Goal: Information Seeking & Learning: Learn about a topic

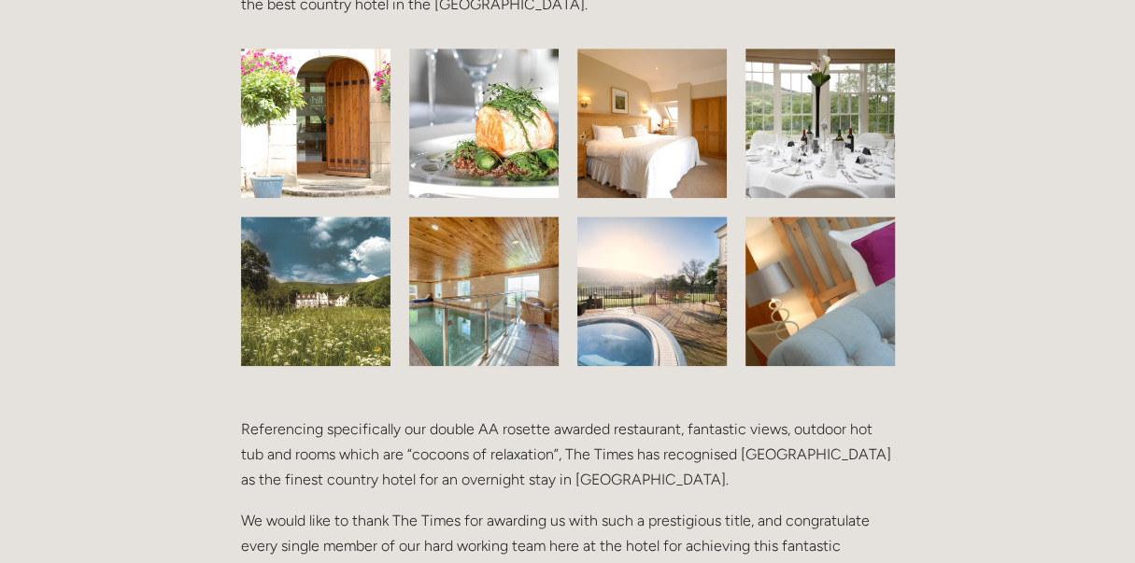
scroll to position [867, 0]
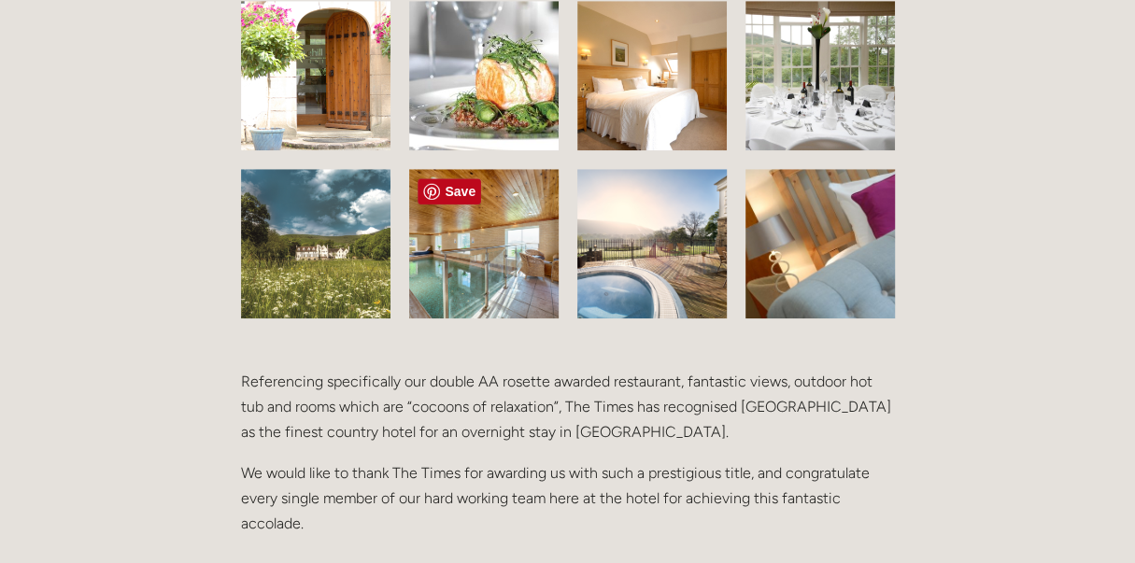
click at [457, 282] on img at bounding box center [483, 243] width 199 height 149
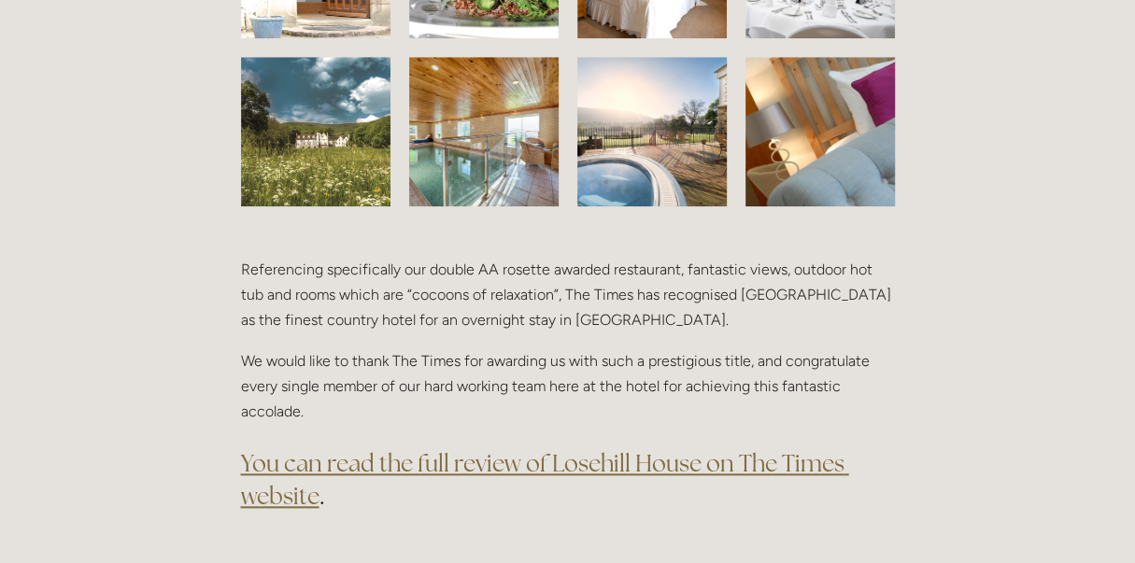
scroll to position [1010, 0]
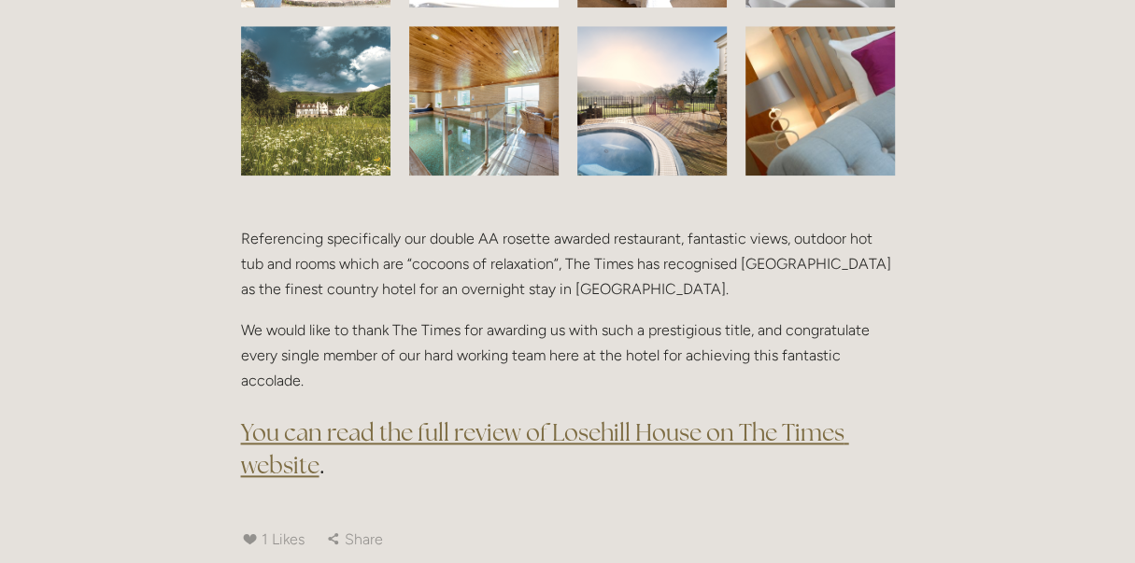
click at [1121, 265] on html "Rooms Rooms Your Stay Book a stay Offers Spa Spa About" at bounding box center [567, 500] width 1135 height 3021
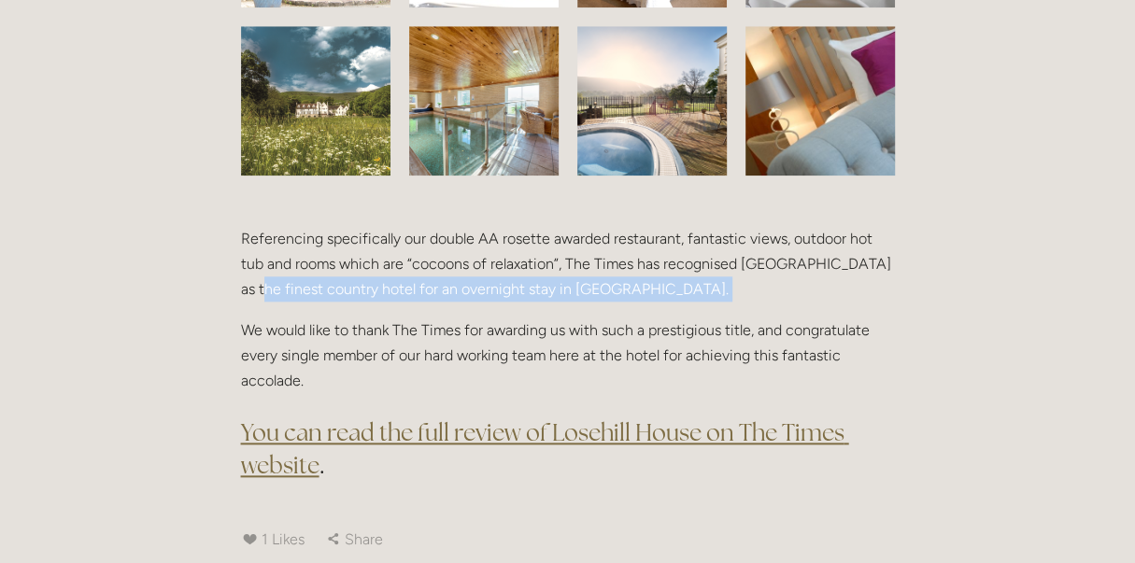
drag, startPoint x: 1121, startPoint y: 265, endPoint x: 1115, endPoint y: 281, distance: 16.8
click at [1115, 281] on div "Rooms Rooms Your Stay Book a stay Offers Spa" at bounding box center [567, 492] width 1135 height 3004
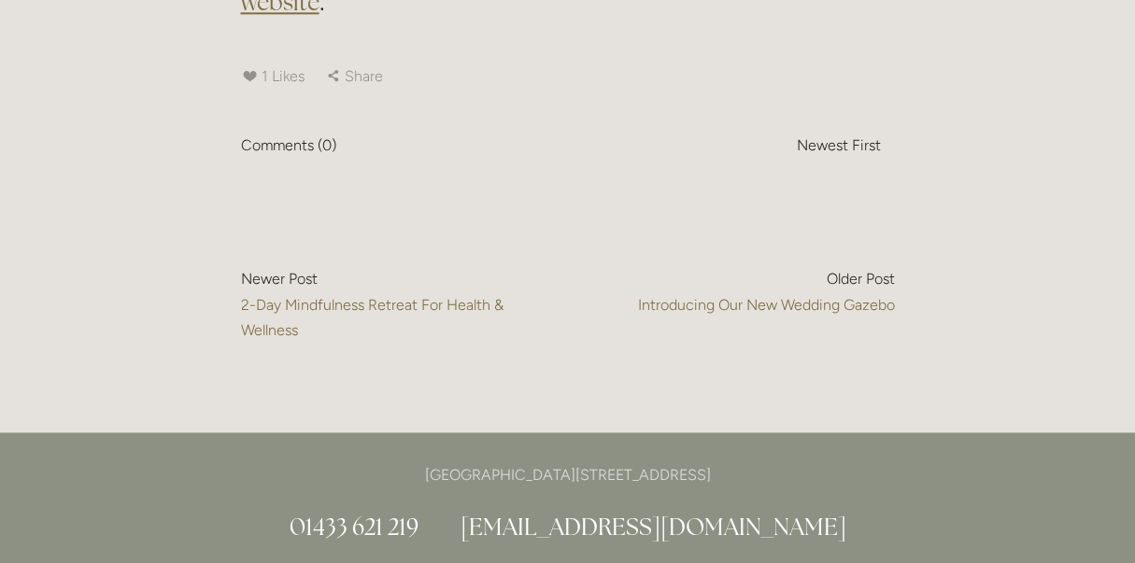
scroll to position [1456, 0]
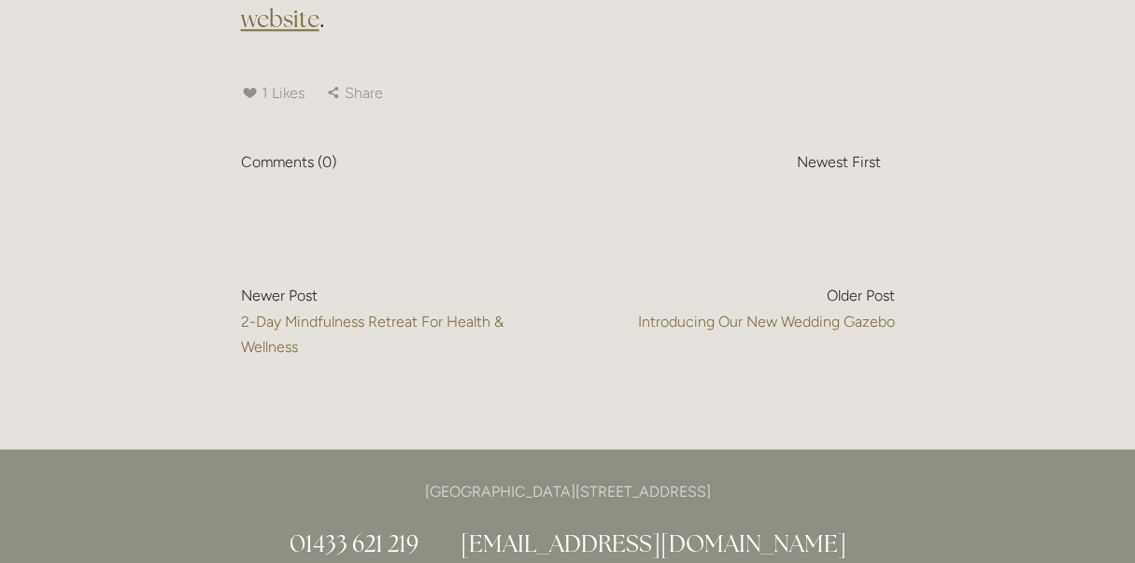
click at [292, 318] on span "2-Day Mindfulness Retreat For Health & Wellness" at bounding box center [372, 334] width 262 height 43
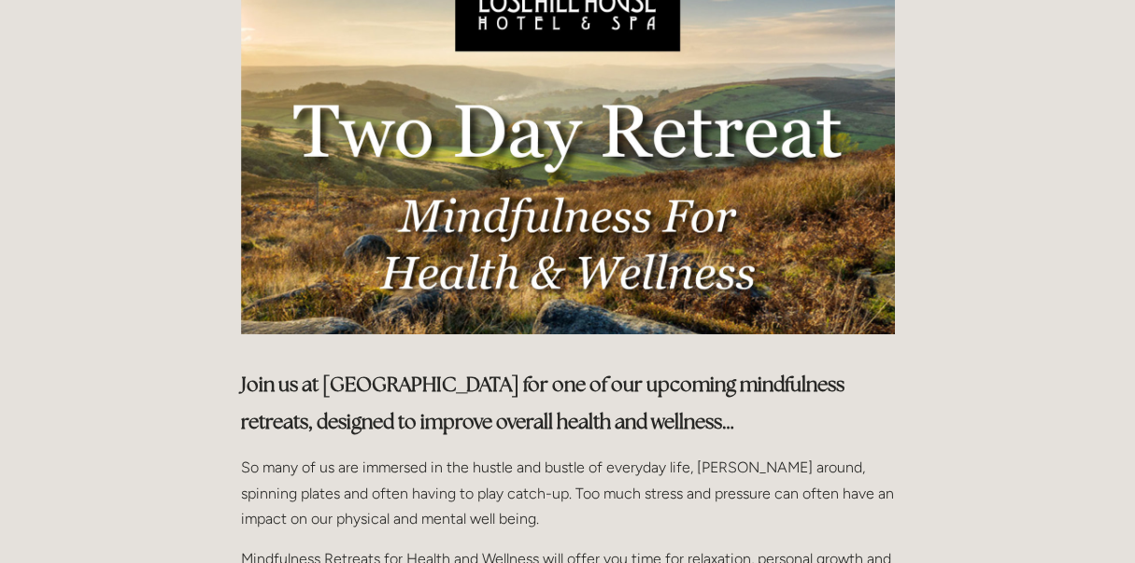
scroll to position [399, 0]
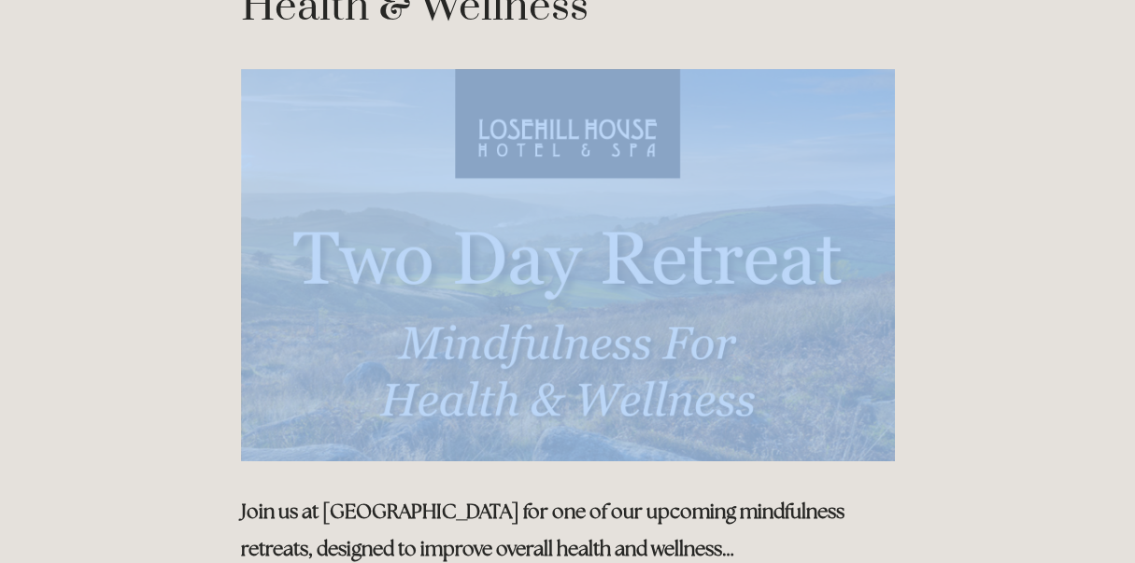
scroll to position [0, 0]
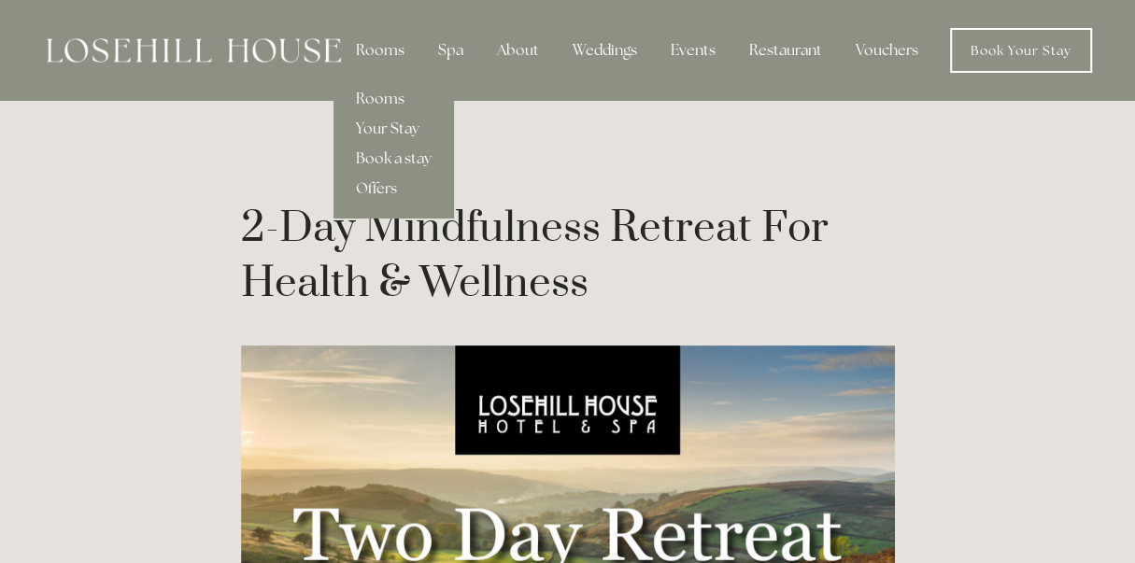
click at [378, 49] on div "Rooms" at bounding box center [380, 50] width 78 height 37
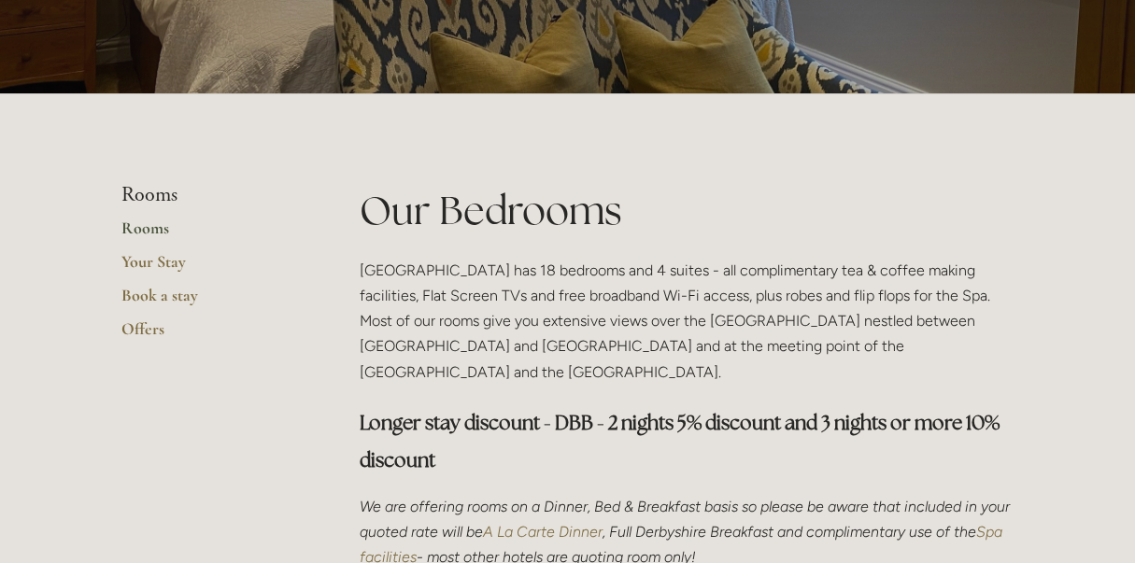
scroll to position [387, 0]
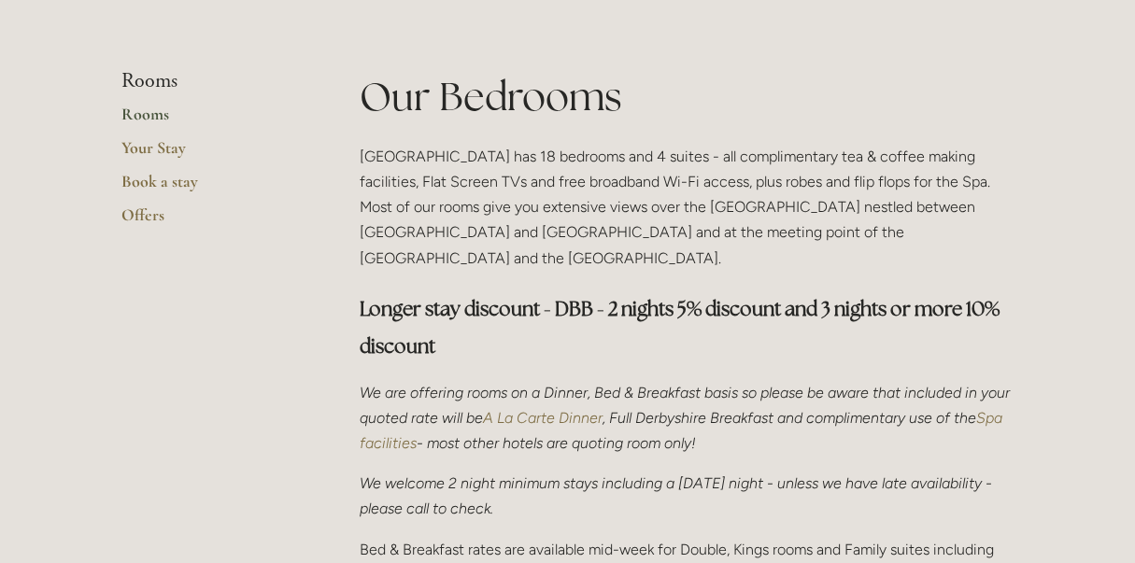
drag, startPoint x: 1132, startPoint y: 122, endPoint x: 1124, endPoint y: 143, distance: 22.2
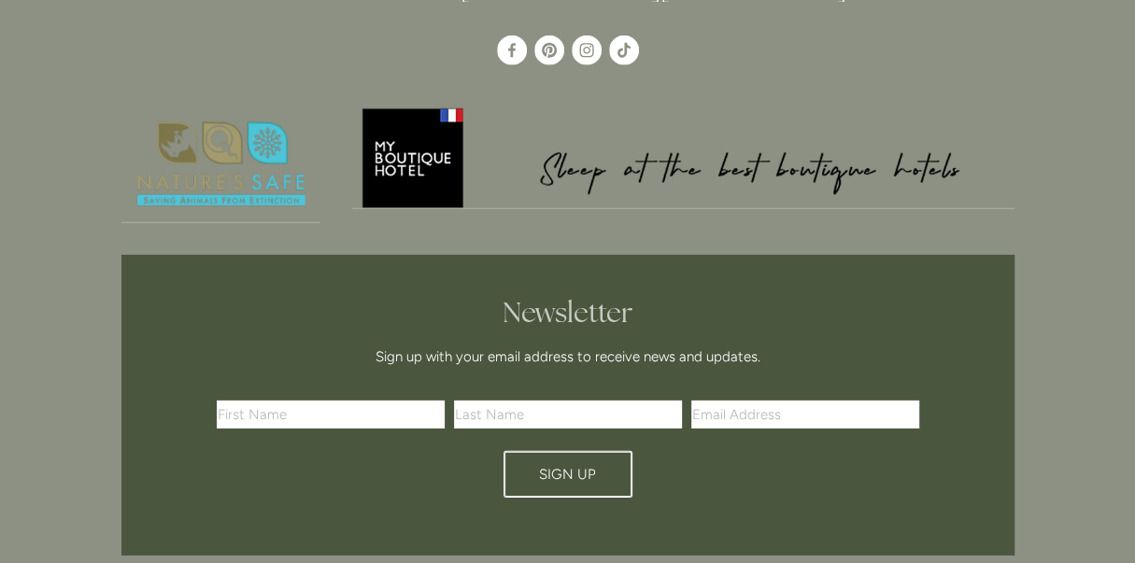
scroll to position [3021, 0]
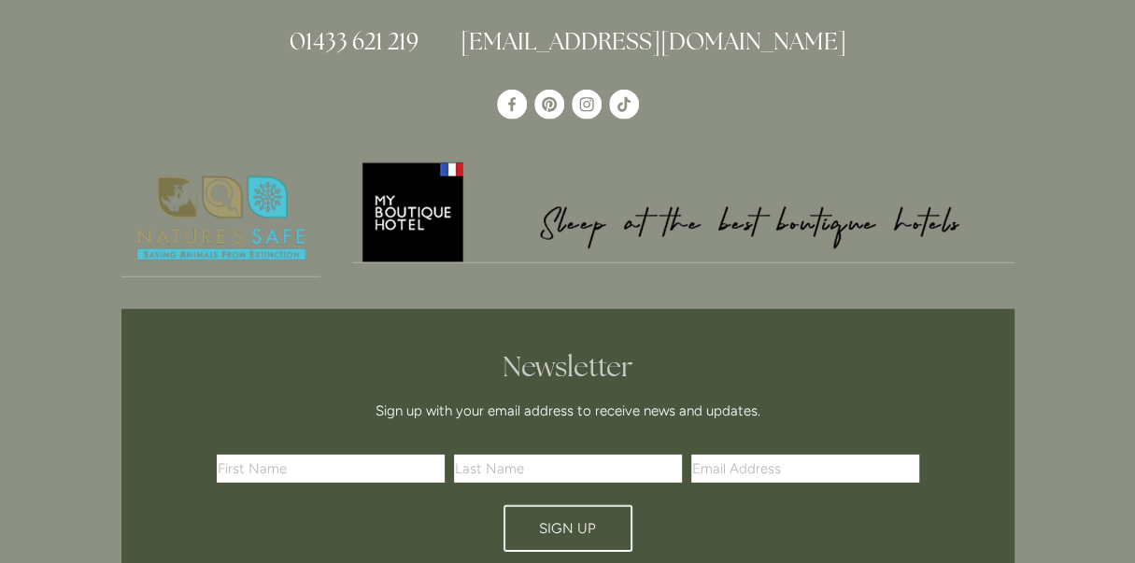
click at [306, 455] on input "text" at bounding box center [331, 469] width 228 height 28
click at [265, 455] on input "text" at bounding box center [331, 469] width 228 height 28
click at [267, 455] on input "text" at bounding box center [331, 469] width 228 height 28
click at [269, 455] on input "text" at bounding box center [331, 469] width 228 height 28
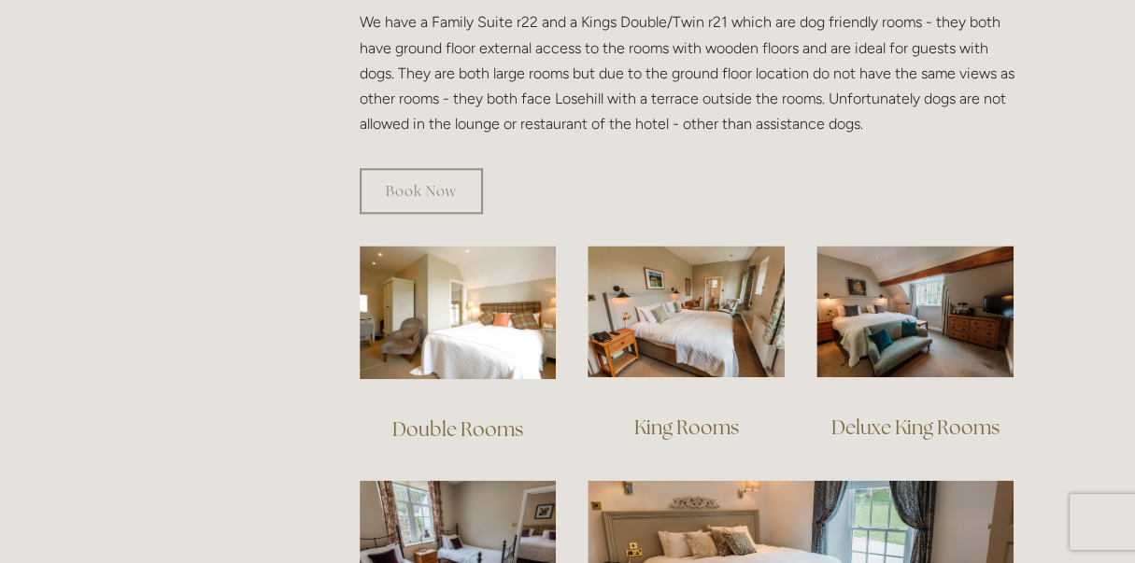
scroll to position [1092, 0]
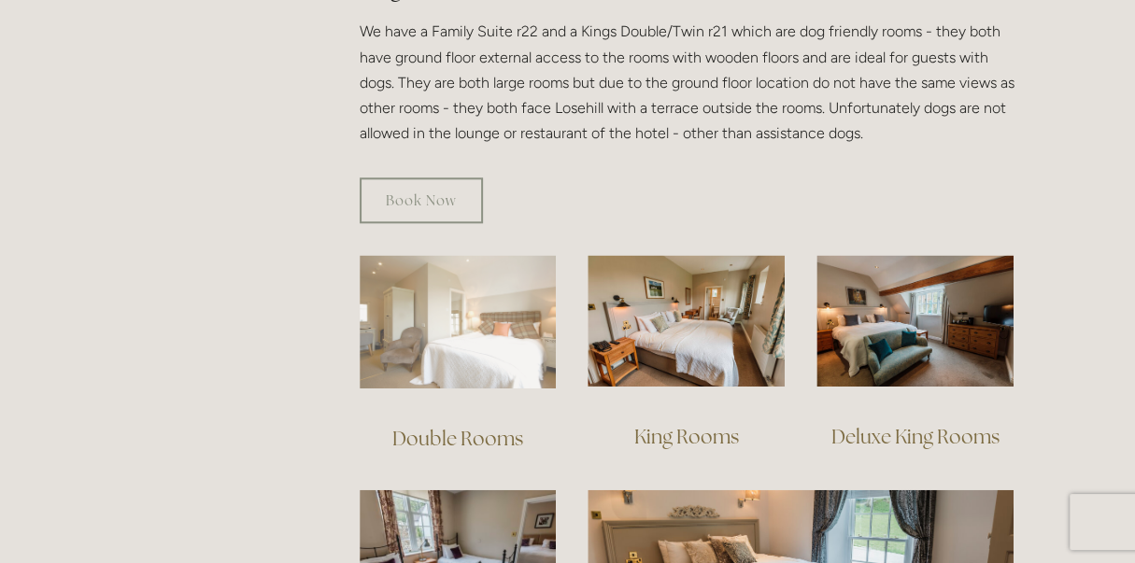
click at [446, 307] on img at bounding box center [458, 322] width 197 height 134
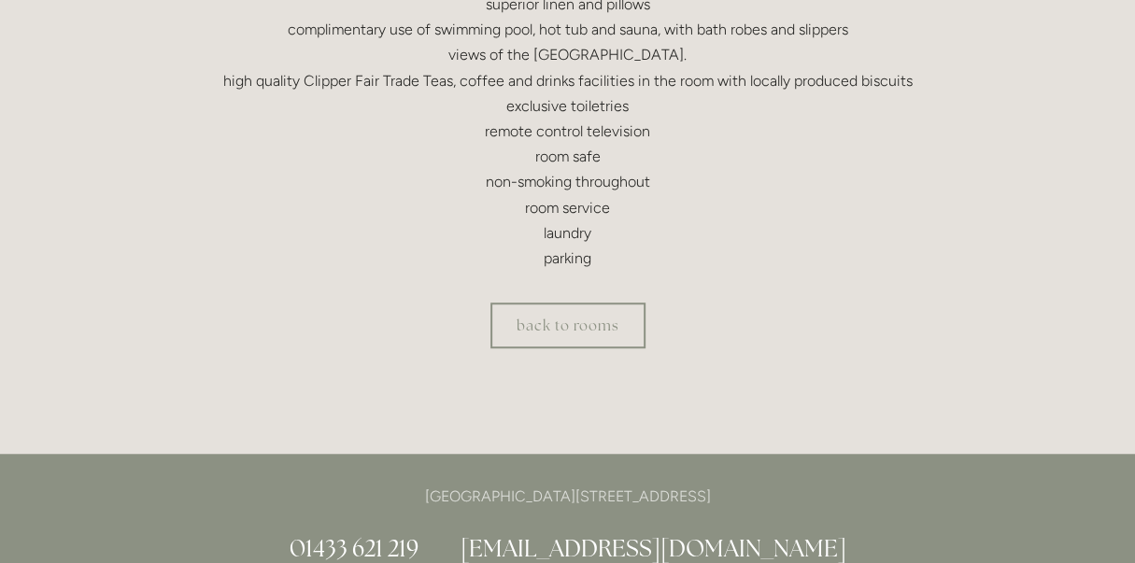
scroll to position [673, 0]
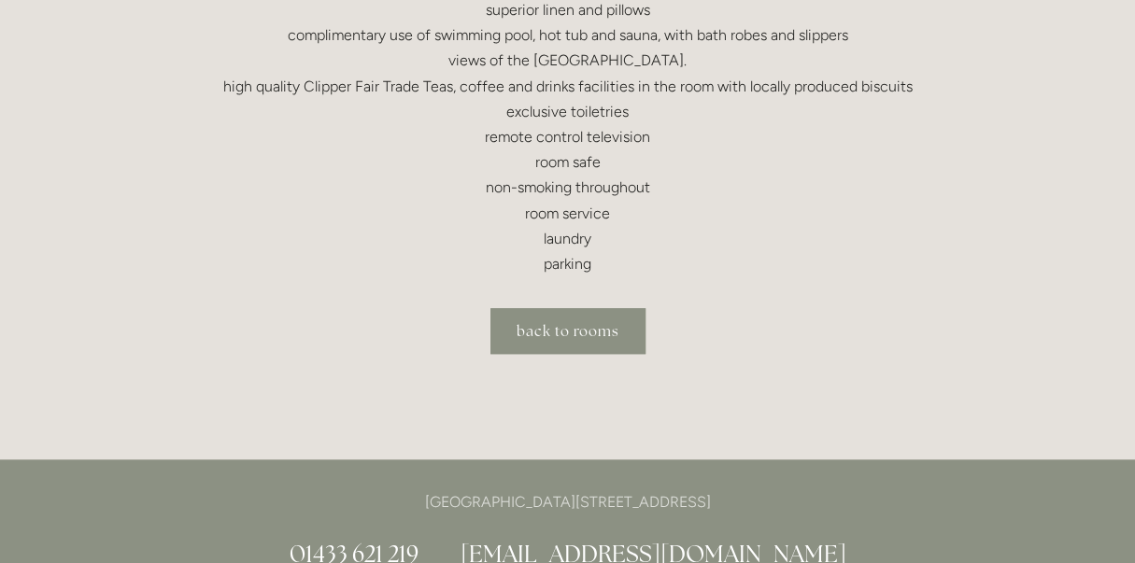
click at [592, 332] on link "back to rooms" at bounding box center [567, 331] width 155 height 46
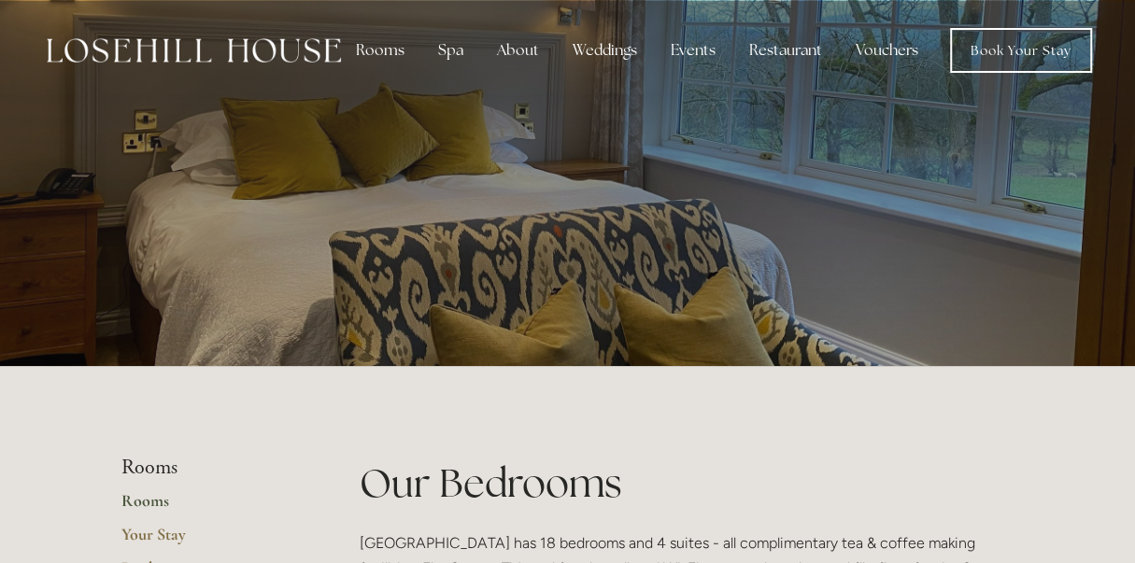
click at [914, 167] on p at bounding box center [567, 196] width 833 height 75
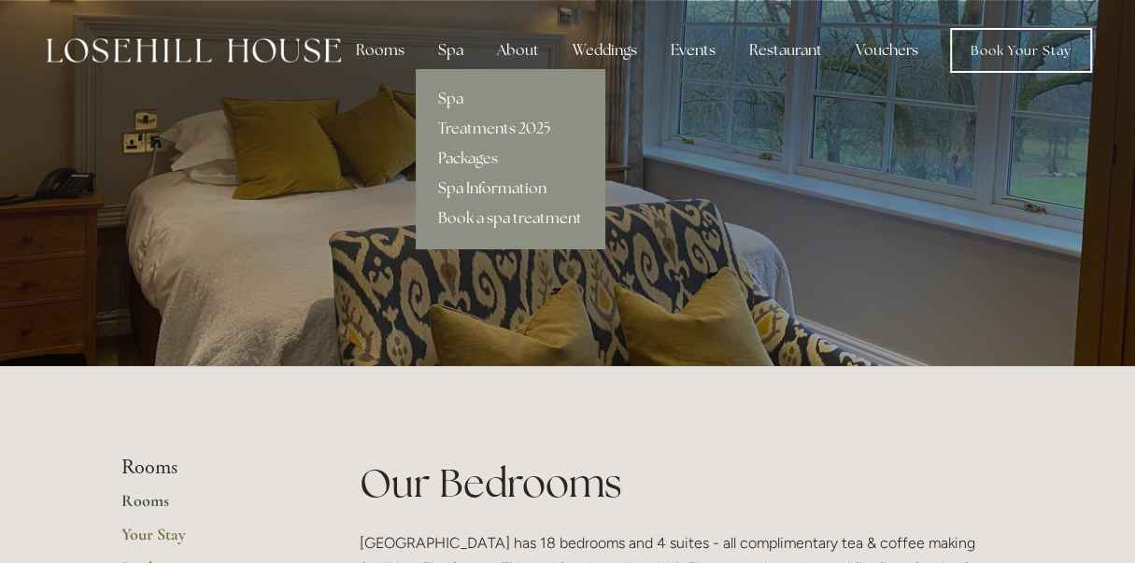
click at [454, 44] on div "Spa" at bounding box center [450, 50] width 55 height 37
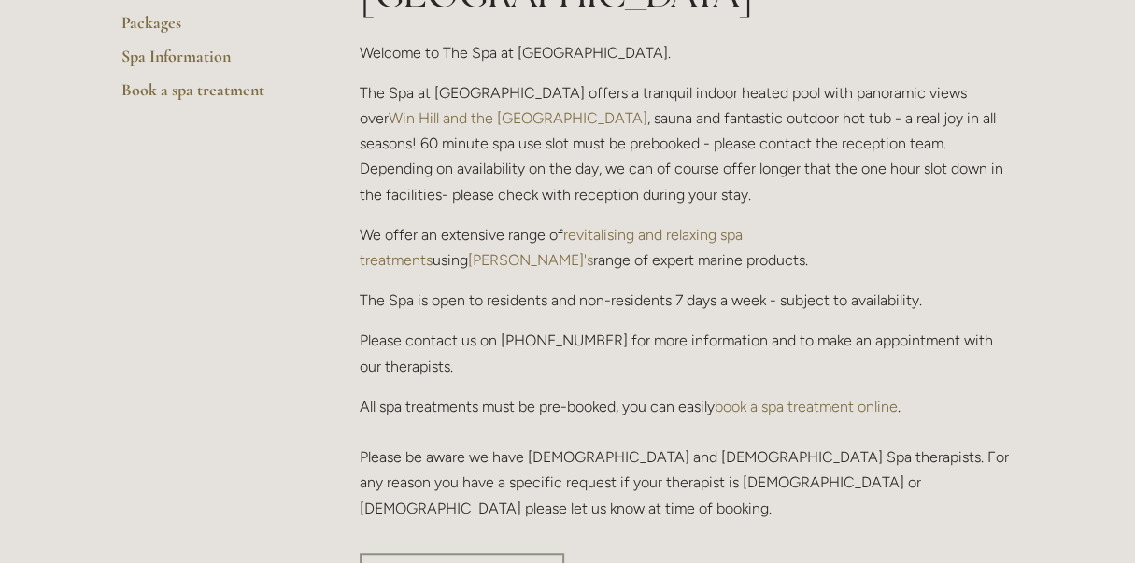
scroll to position [553, 0]
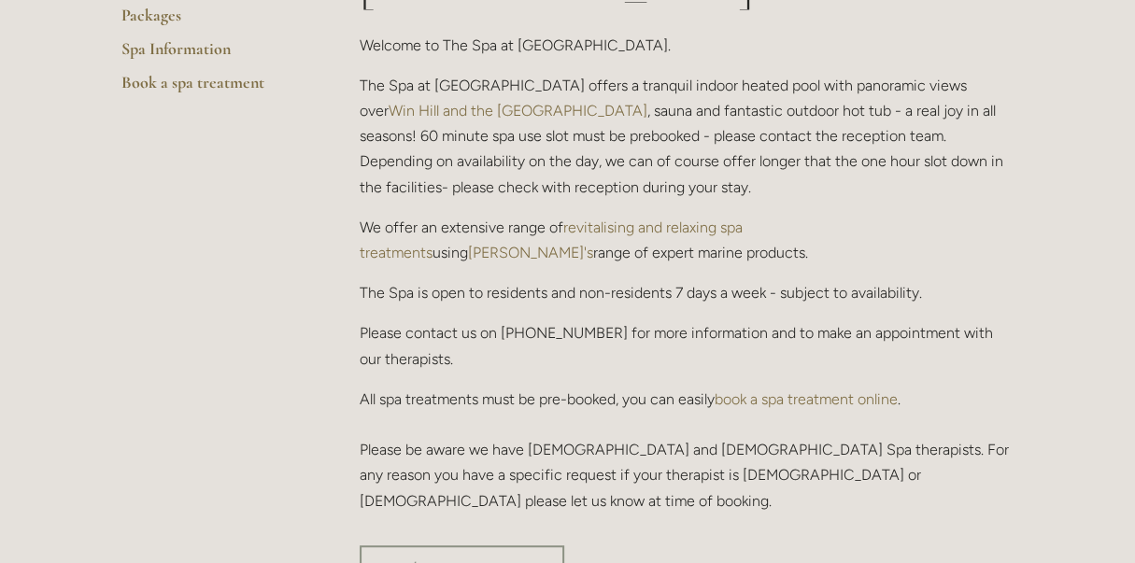
drag, startPoint x: 1127, startPoint y: 181, endPoint x: 1102, endPoint y: 230, distance: 54.7
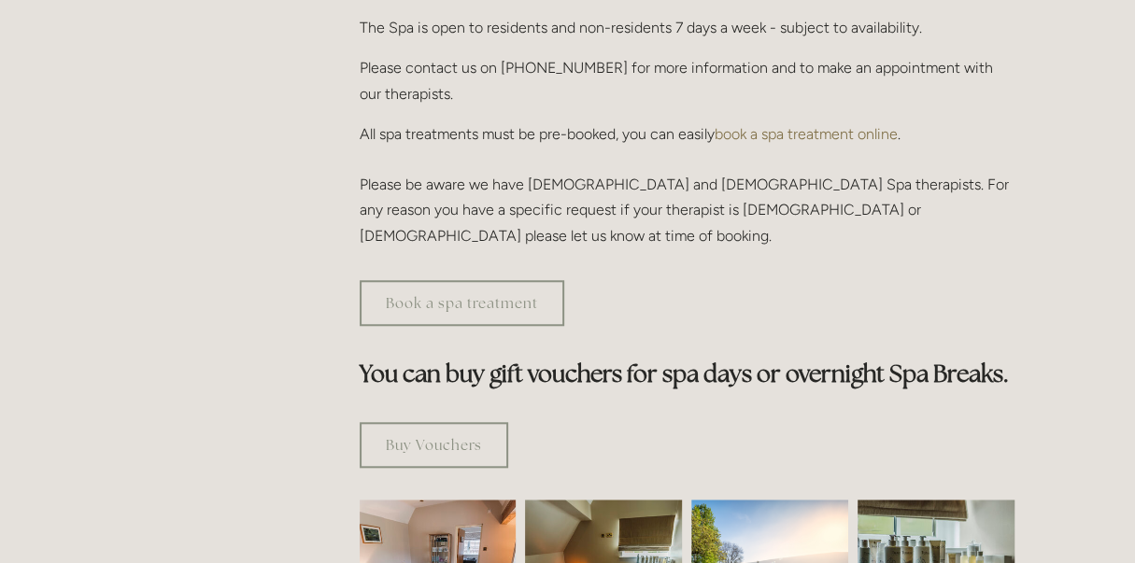
scroll to position [476, 0]
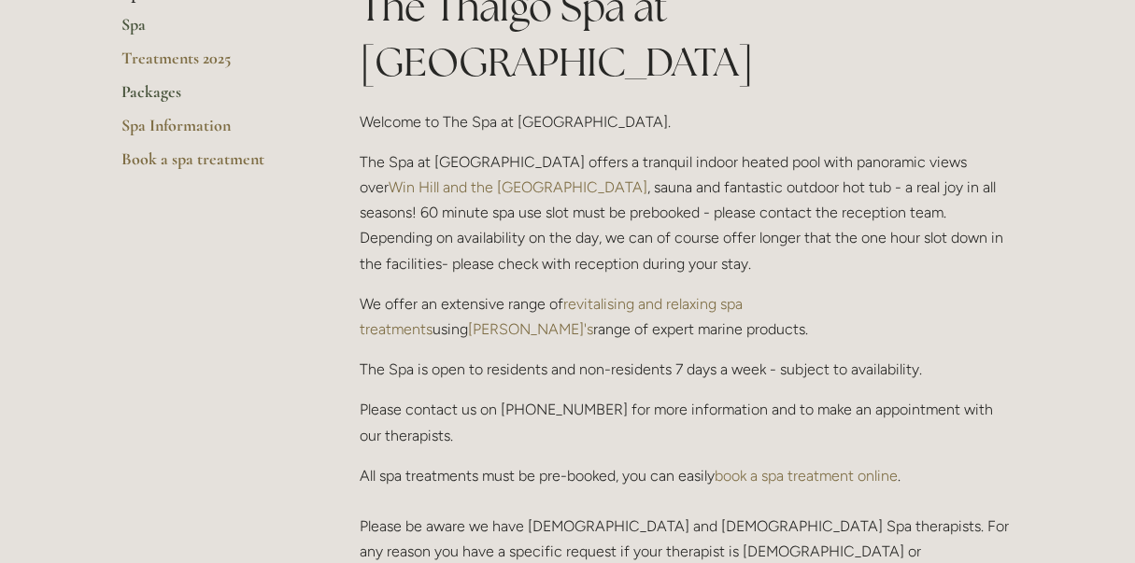
click at [157, 95] on link "Packages" at bounding box center [210, 98] width 178 height 34
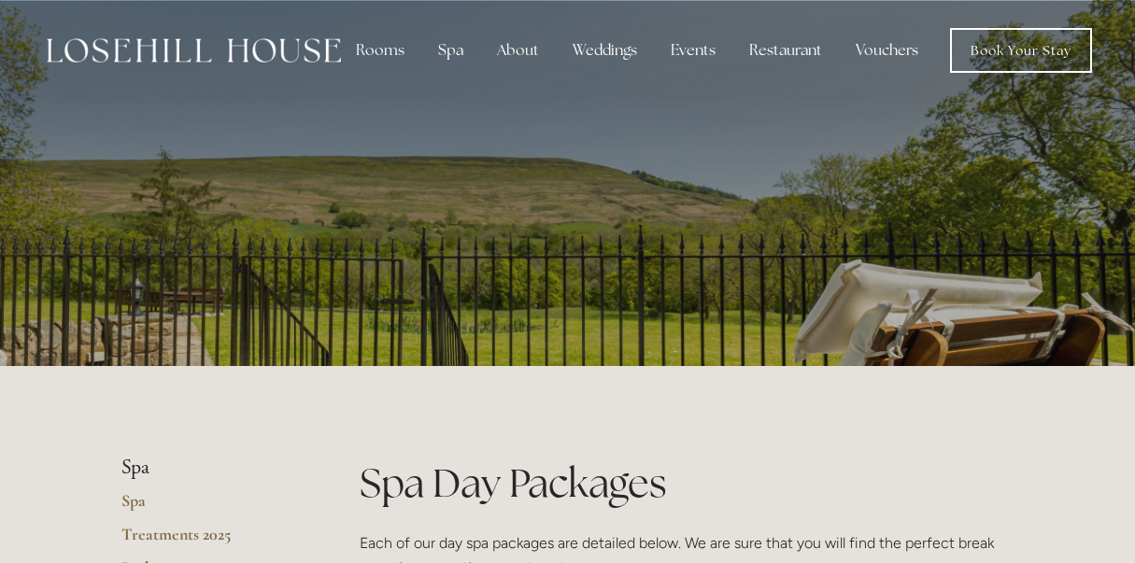
scroll to position [1369, 0]
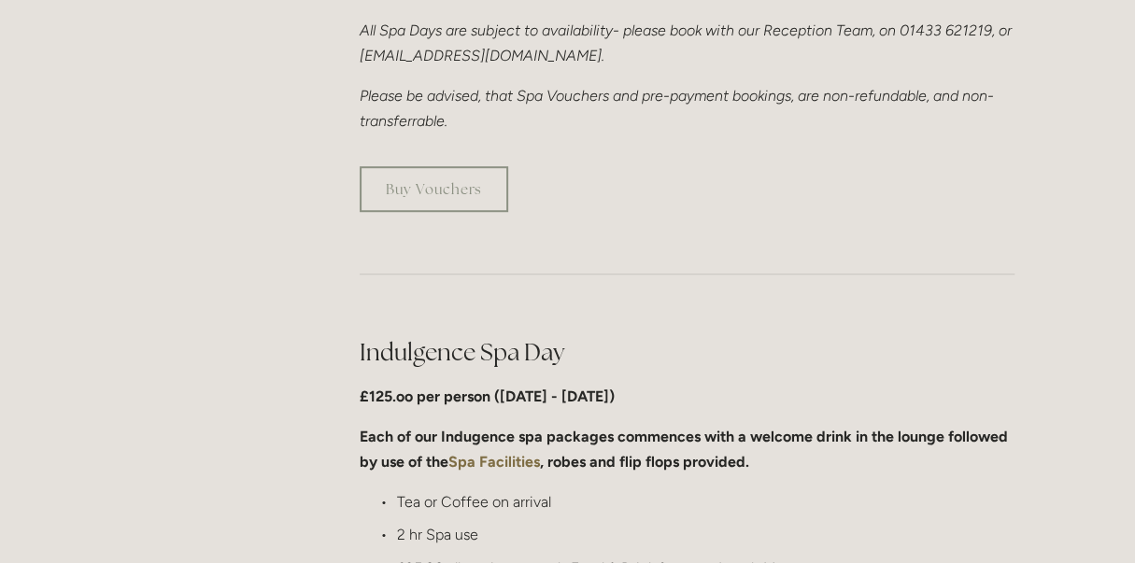
scroll to position [0, 0]
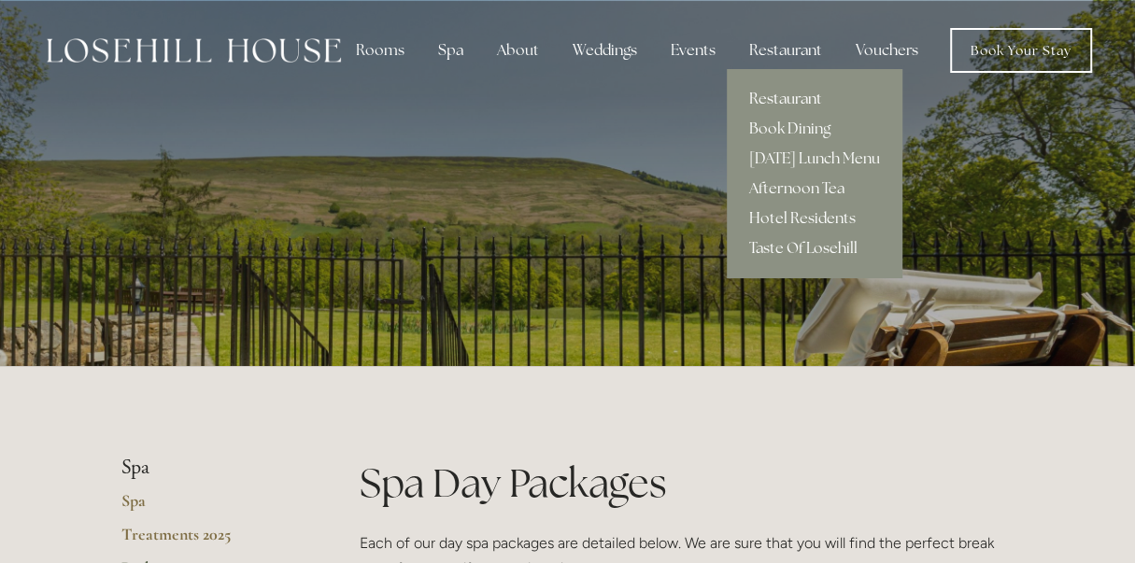
click at [801, 95] on link "Restaurant" at bounding box center [815, 99] width 176 height 30
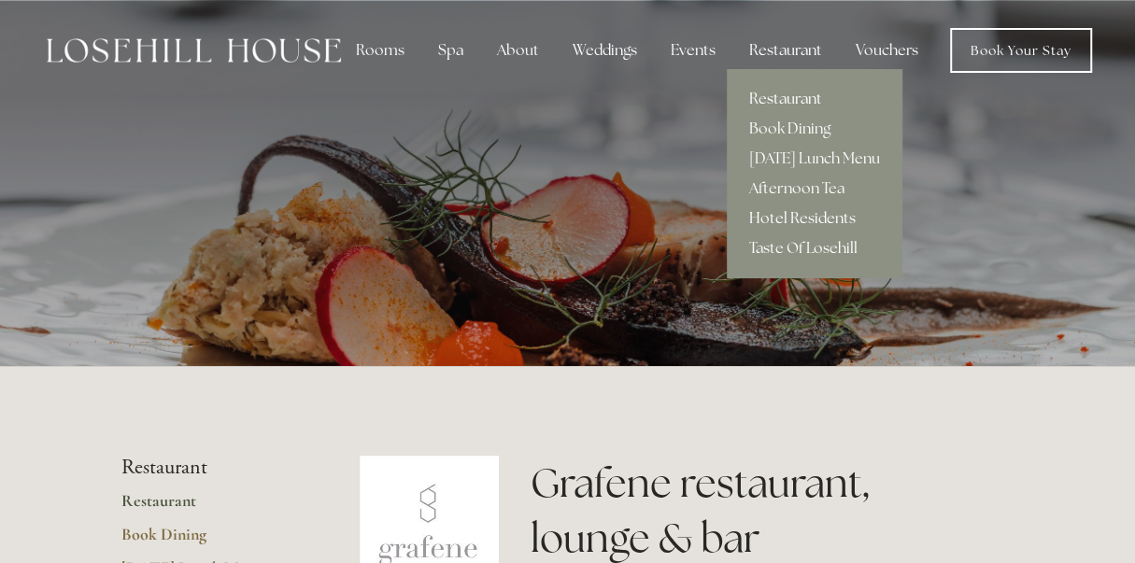
click at [813, 208] on link "Hotel Residents" at bounding box center [815, 219] width 176 height 30
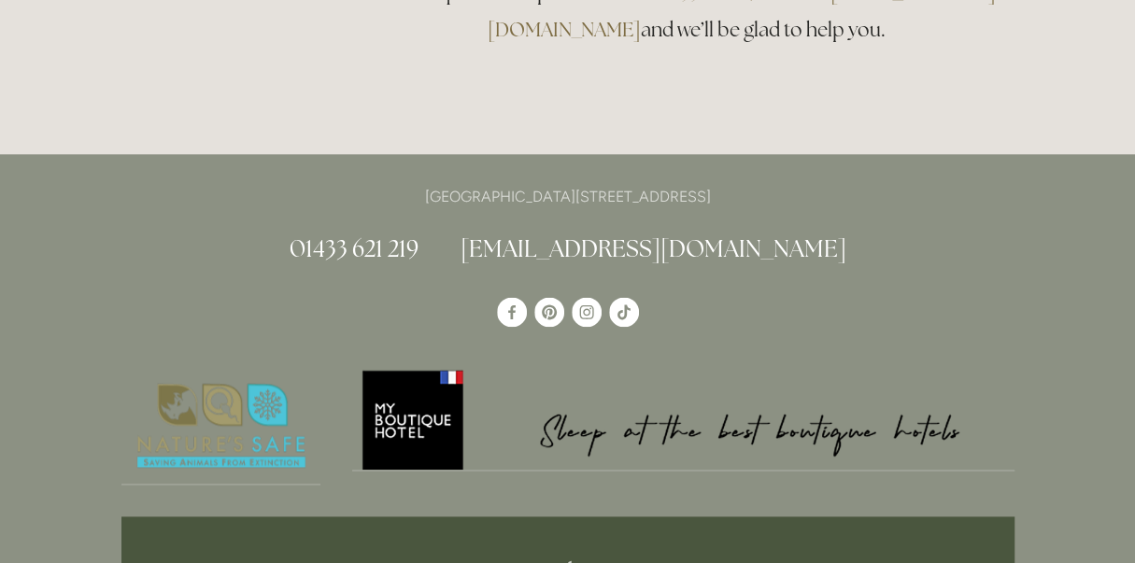
scroll to position [897, 0]
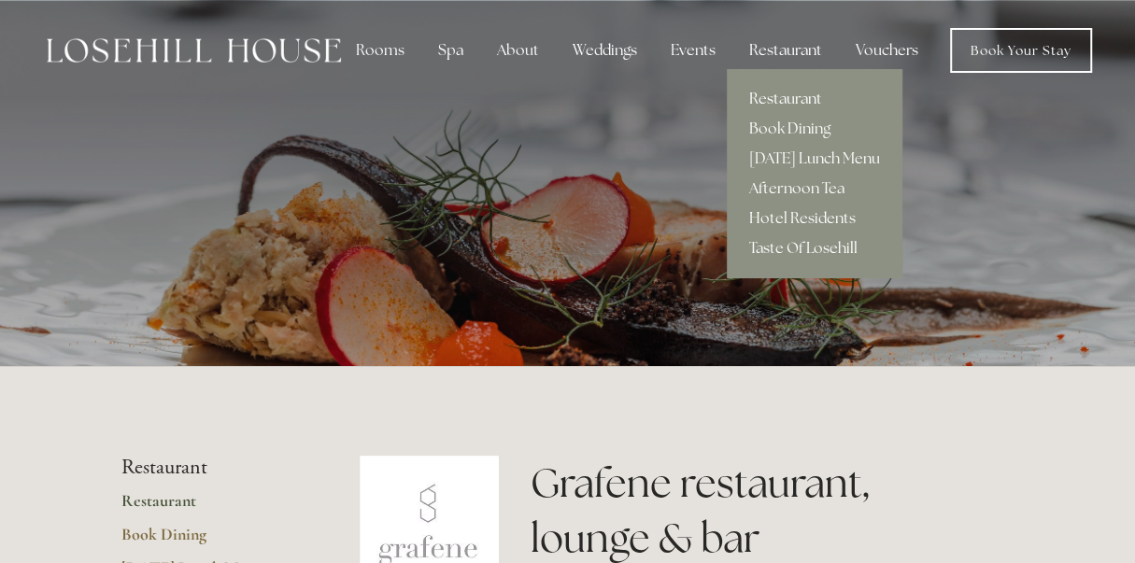
click at [782, 99] on link "Restaurant" at bounding box center [815, 99] width 176 height 30
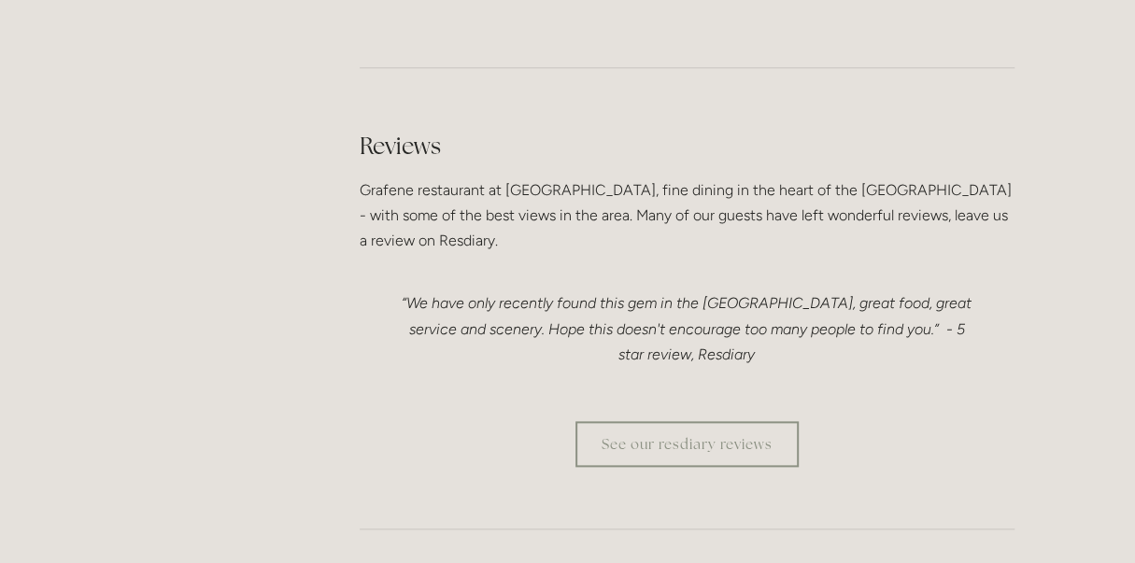
scroll to position [4794, 0]
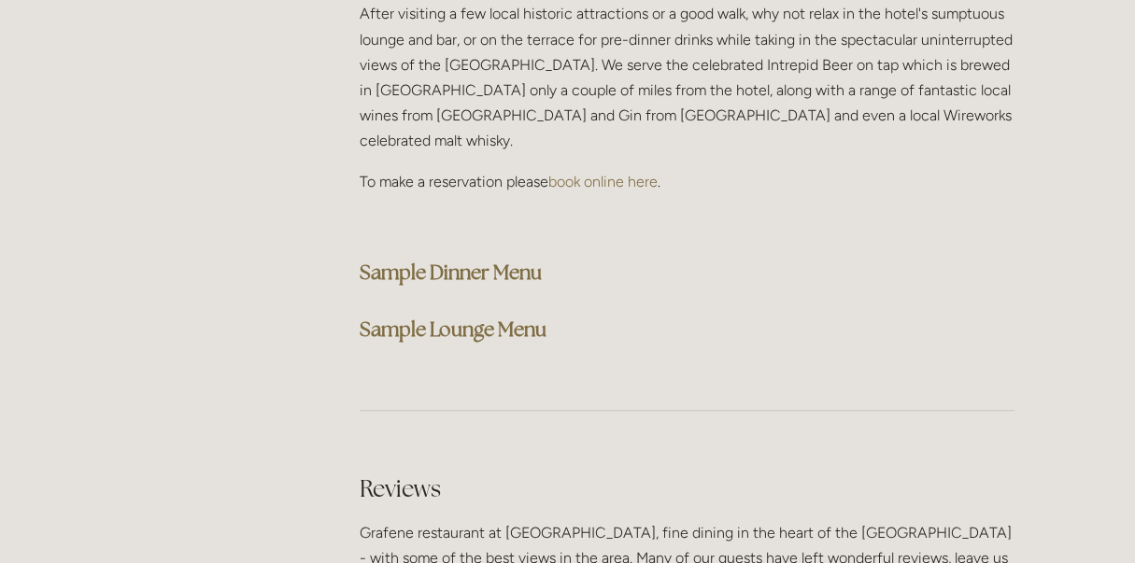
click at [476, 317] on strong "Sample Lounge Menu" at bounding box center [453, 329] width 187 height 25
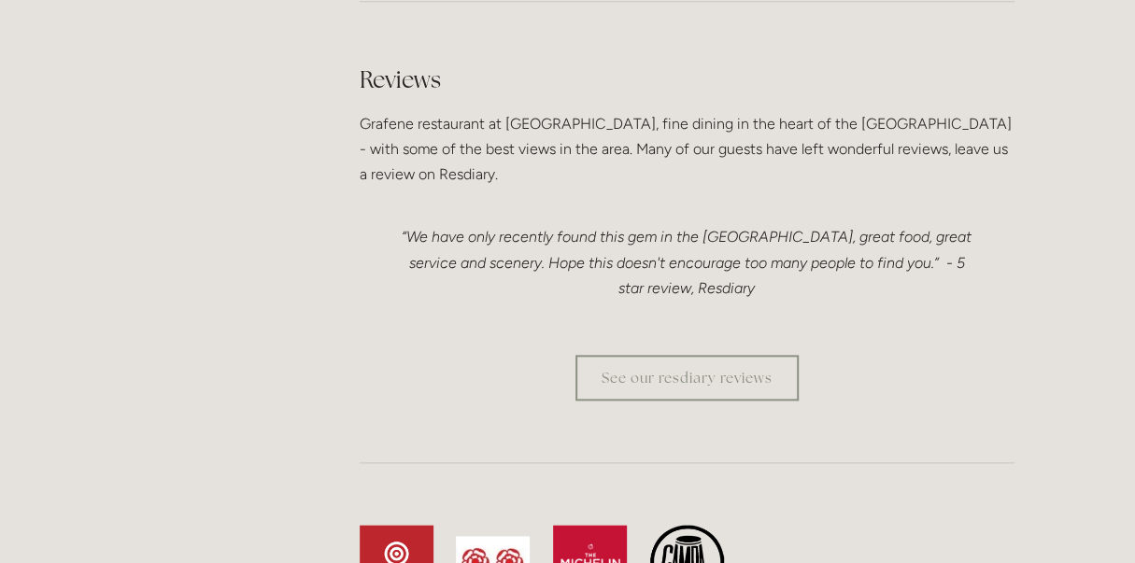
scroll to position [5137, 0]
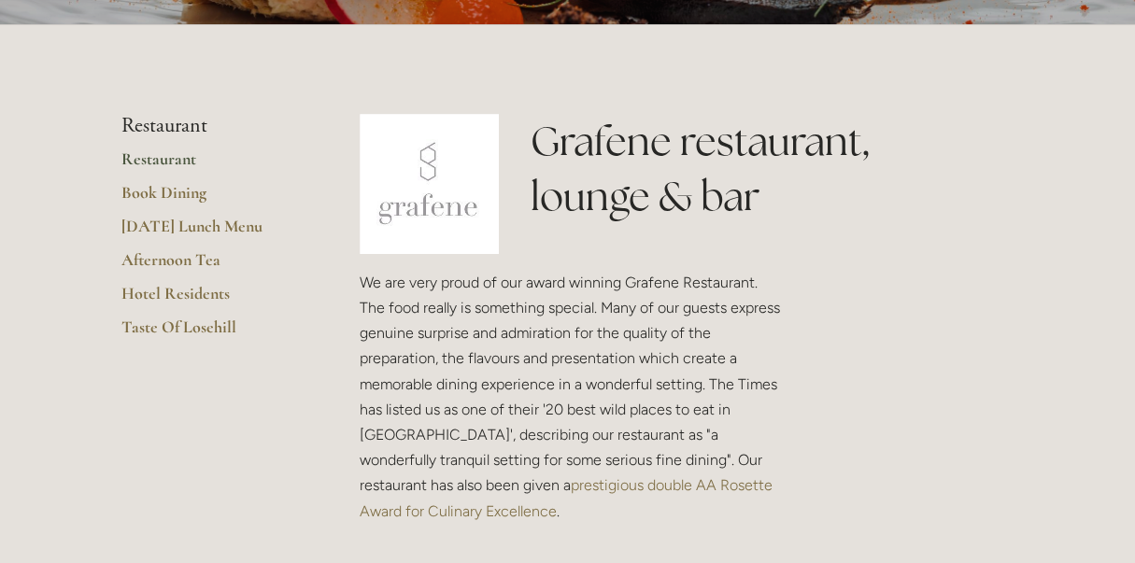
scroll to position [0, 0]
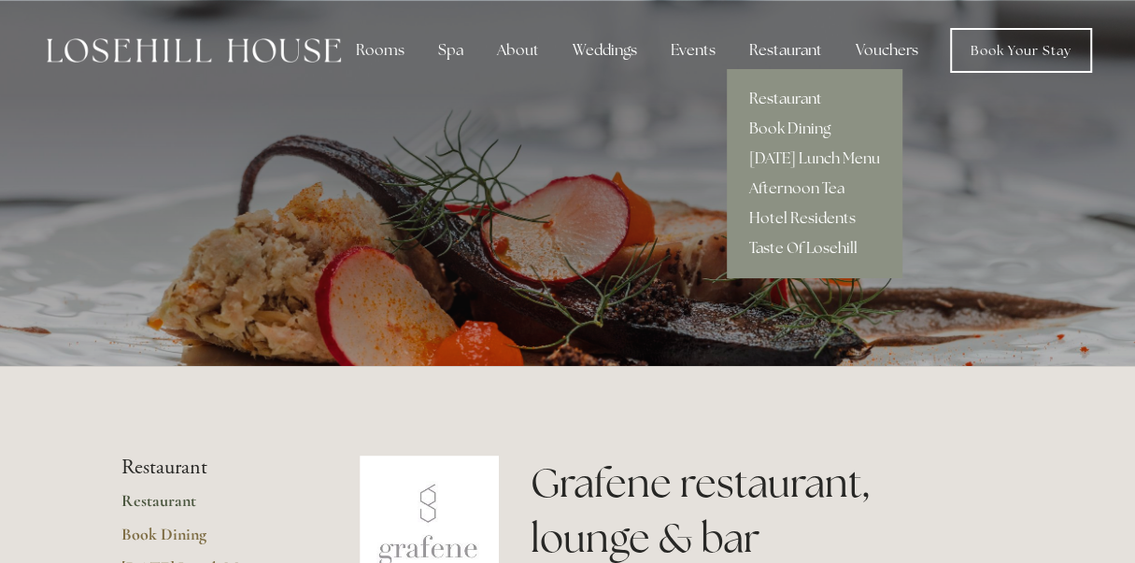
click at [791, 92] on link "Restaurant" at bounding box center [815, 99] width 176 height 30
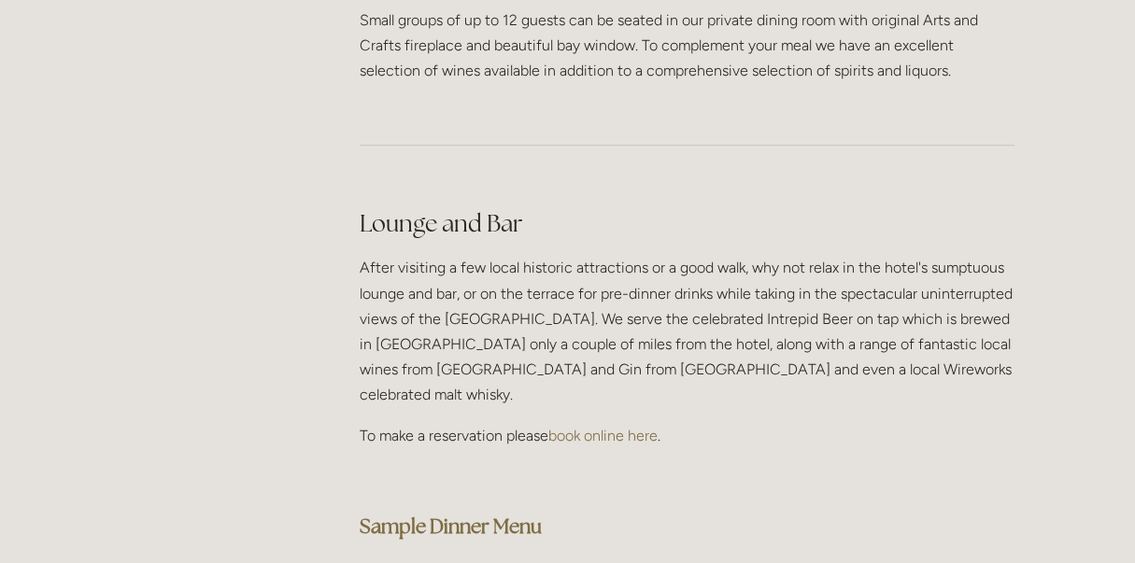
scroll to position [4794, 0]
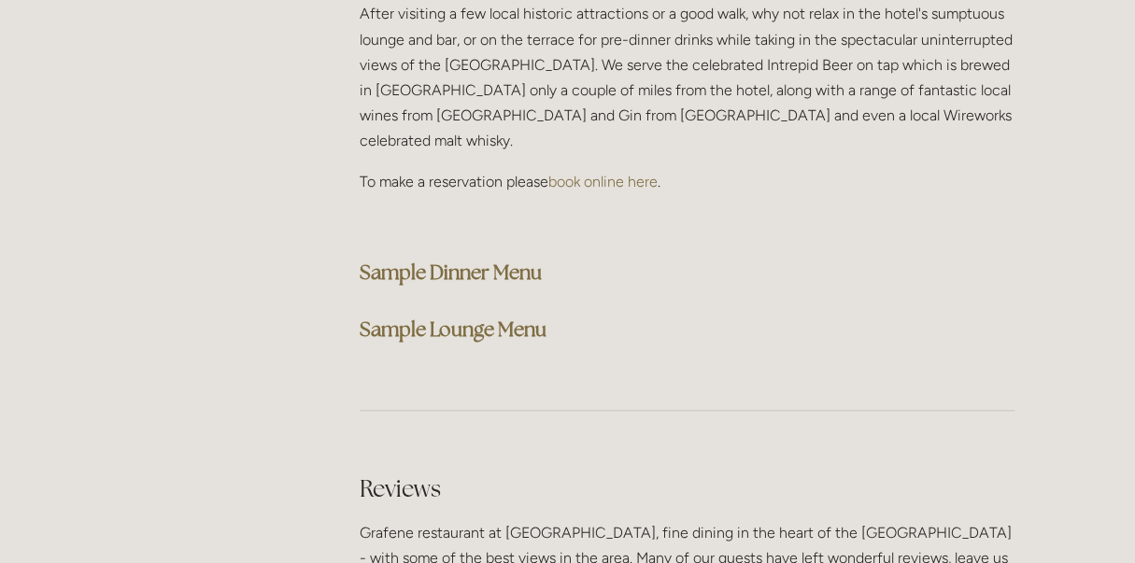
click at [458, 317] on strong "Sample Lounge Menu" at bounding box center [453, 329] width 187 height 25
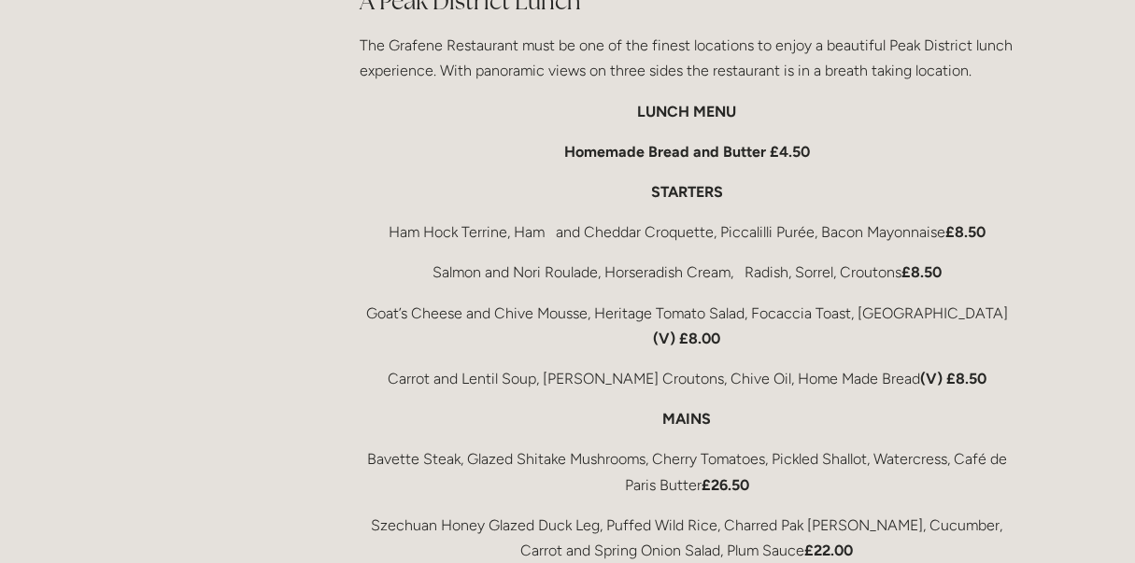
scroll to position [2995, 0]
